Goal: Find specific page/section: Find specific page/section

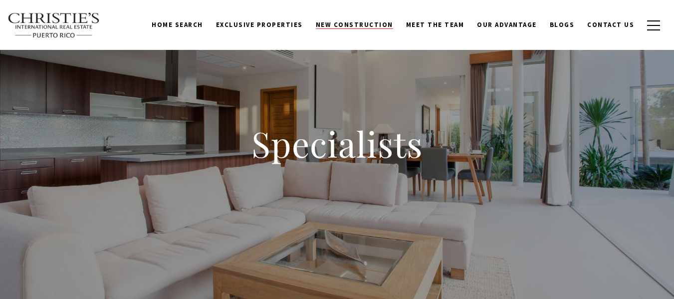
click at [377, 22] on span "New Construction" at bounding box center [354, 24] width 77 height 8
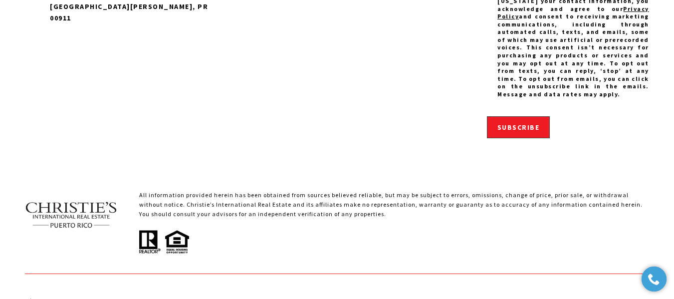
scroll to position [2581, 0]
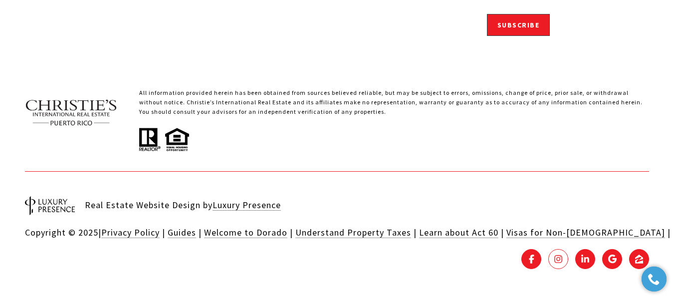
click at [555, 260] on span "INSTAGRAM - open in a new tab" at bounding box center [558, 259] width 9 height 9
